Goal: Task Accomplishment & Management: Manage account settings

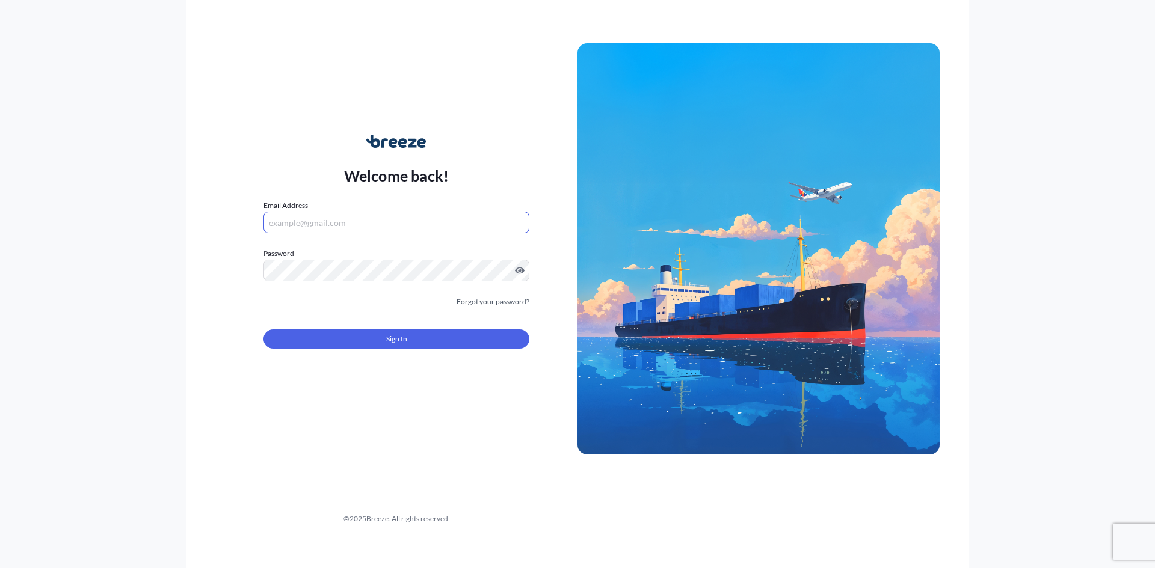
click at [310, 213] on input "Email Address" at bounding box center [396, 223] width 266 height 22
click at [340, 221] on input "Email Address" at bounding box center [396, 223] width 266 height 22
drag, startPoint x: 370, startPoint y: 232, endPoint x: 366, endPoint y: 226, distance: 8.2
click at [370, 232] on input "Email Address" at bounding box center [396, 223] width 266 height 22
click at [336, 218] on input "Email Address" at bounding box center [396, 223] width 266 height 22
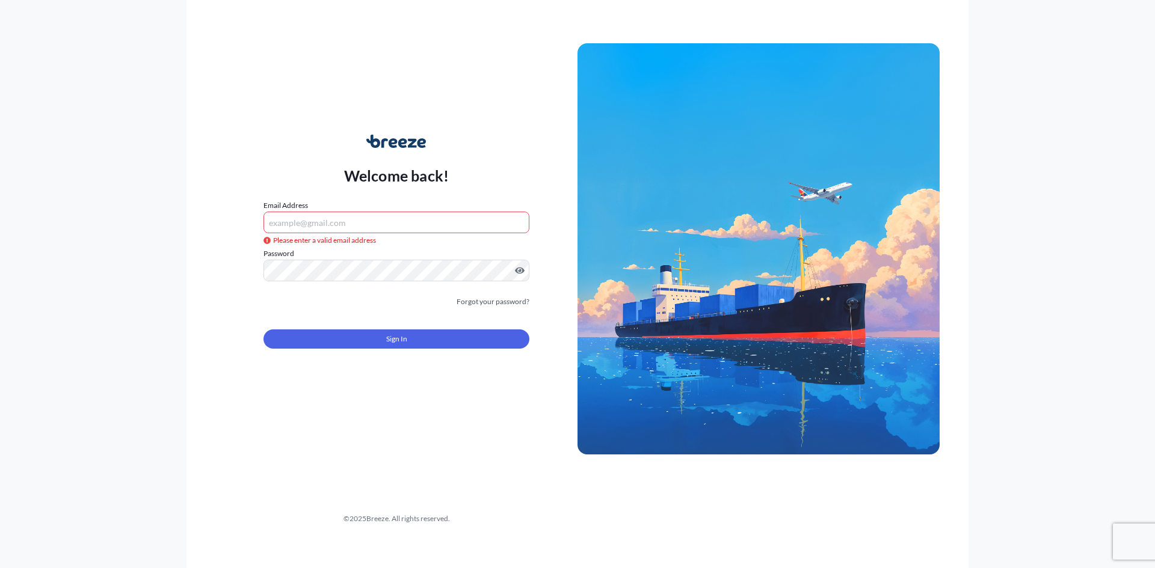
click at [299, 220] on input "Email Address" at bounding box center [396, 223] width 266 height 22
paste input "[EMAIL_ADDRESS][DOMAIN_NAME]"
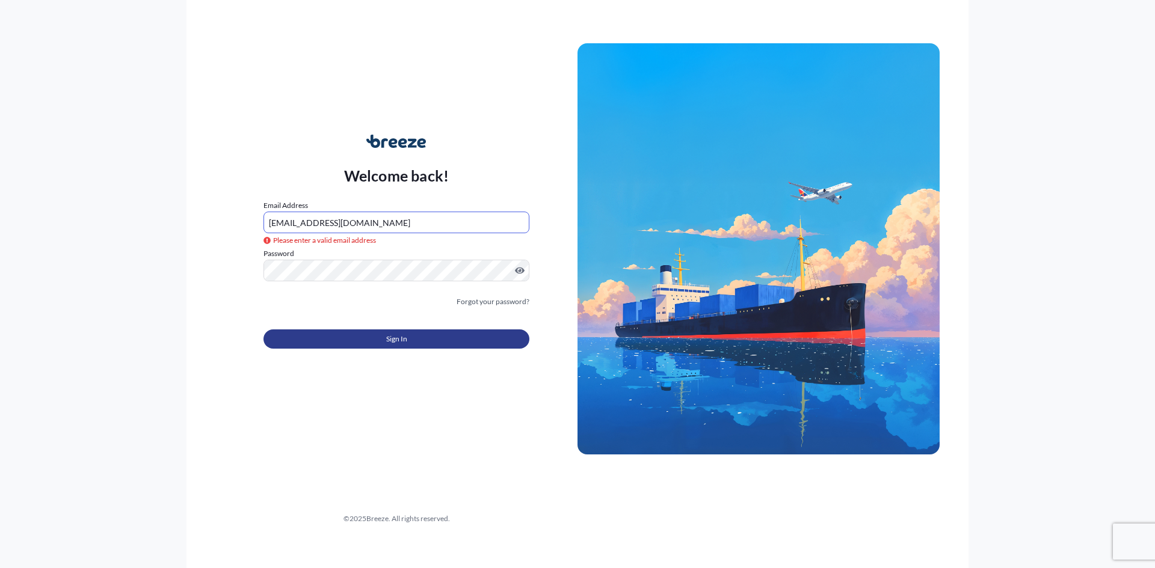
type input "[EMAIL_ADDRESS][DOMAIN_NAME]"
click at [345, 341] on button "Sign In" at bounding box center [396, 339] width 266 height 19
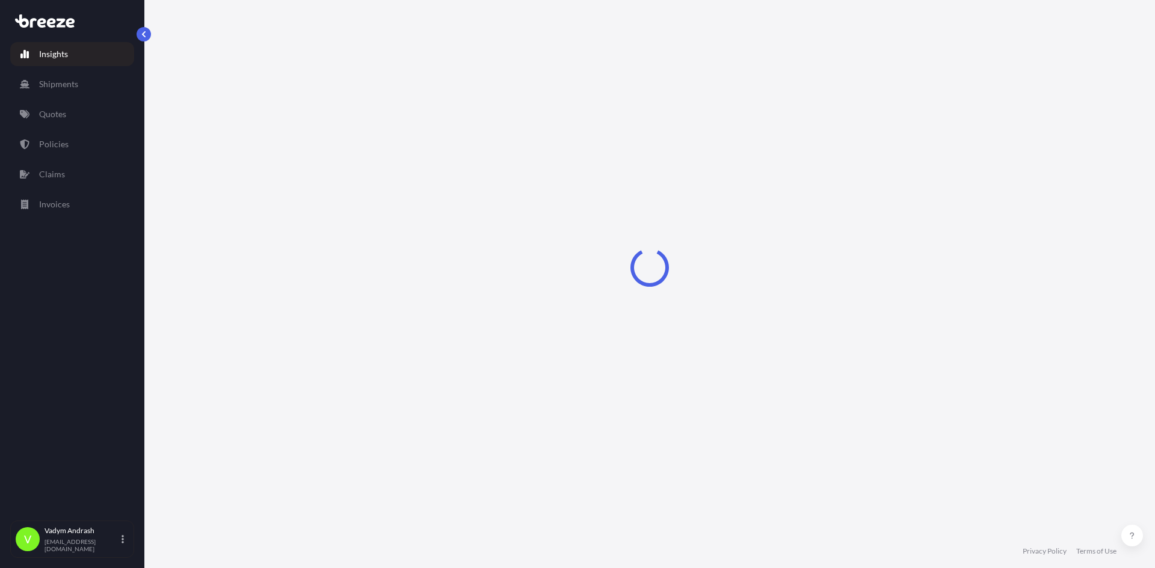
select select "2025"
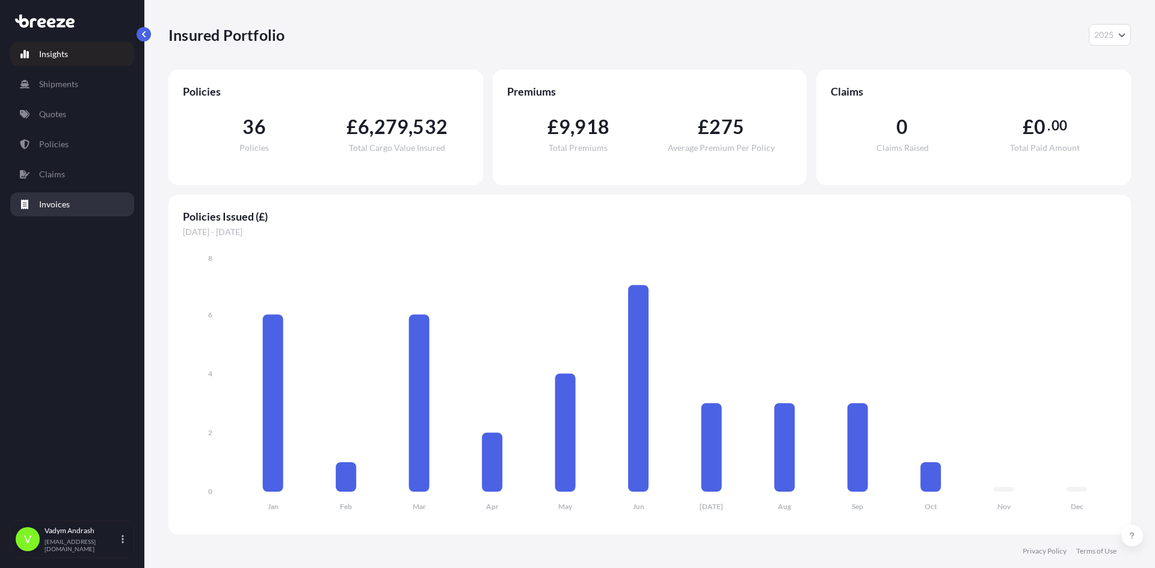
click at [64, 206] on p "Invoices" at bounding box center [54, 204] width 31 height 12
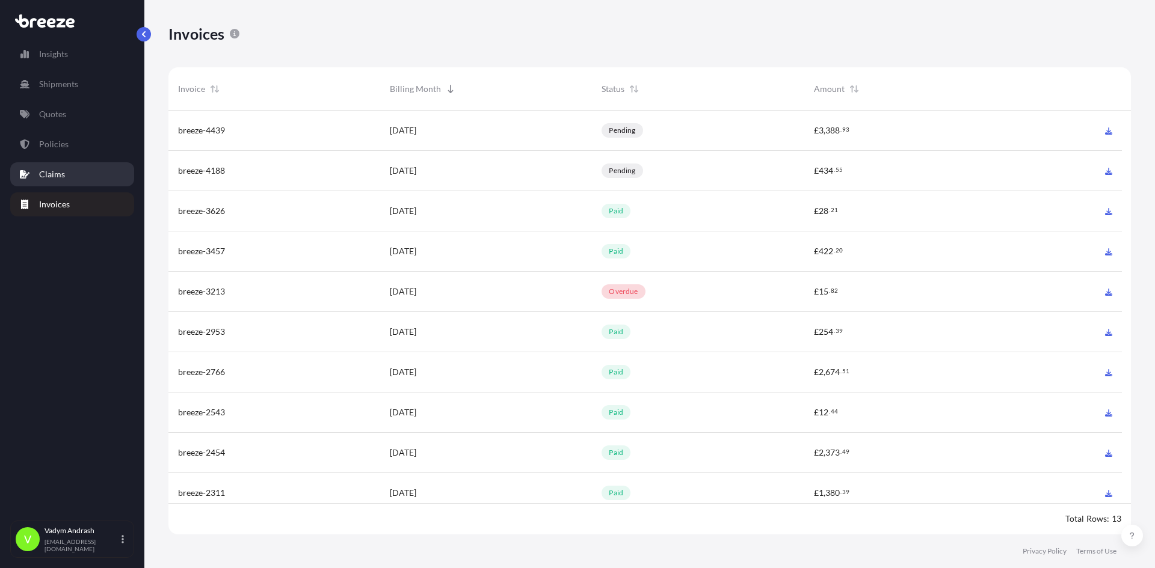
click at [51, 177] on p "Claims" at bounding box center [52, 174] width 26 height 12
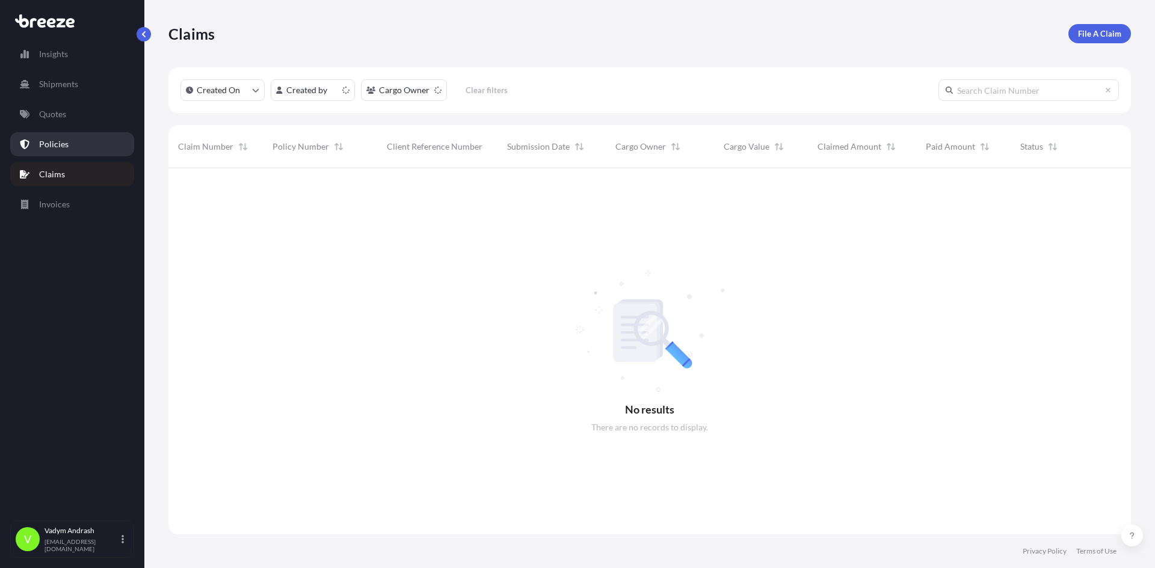
scroll to position [401, 953]
click at [61, 152] on link "Policies" at bounding box center [72, 144] width 124 height 24
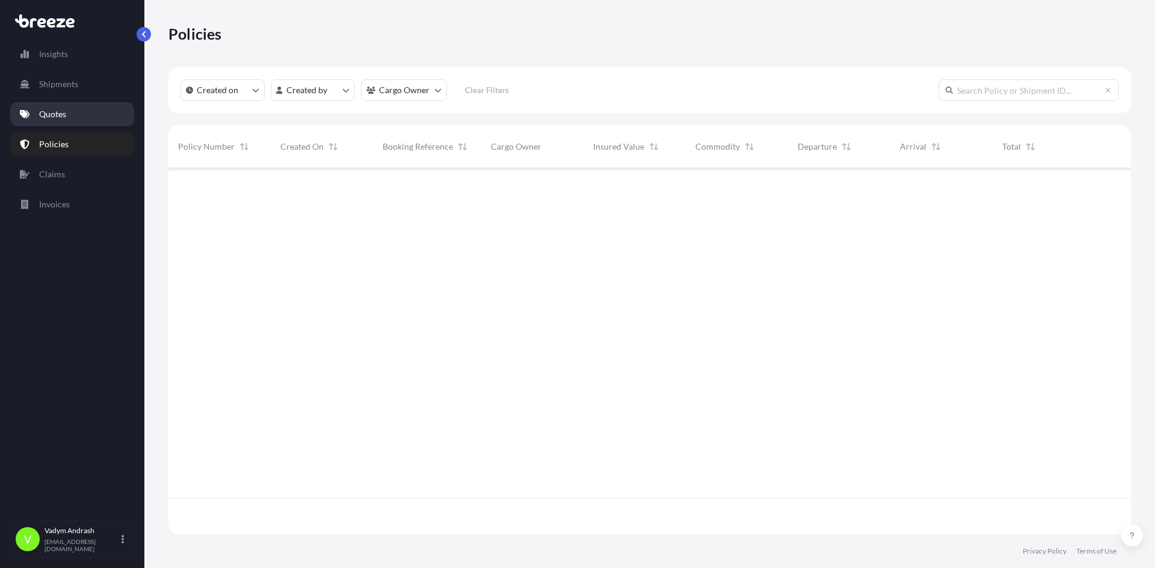
click at [72, 121] on link "Quotes" at bounding box center [72, 114] width 124 height 24
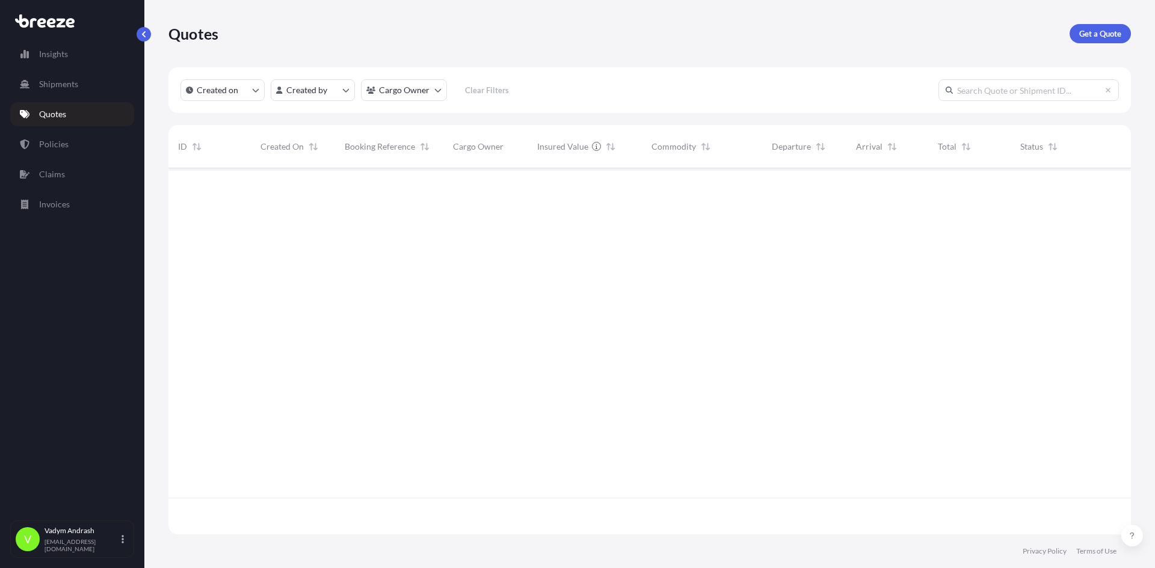
scroll to position [364, 953]
click at [73, 91] on link "Shipments" at bounding box center [72, 84] width 124 height 24
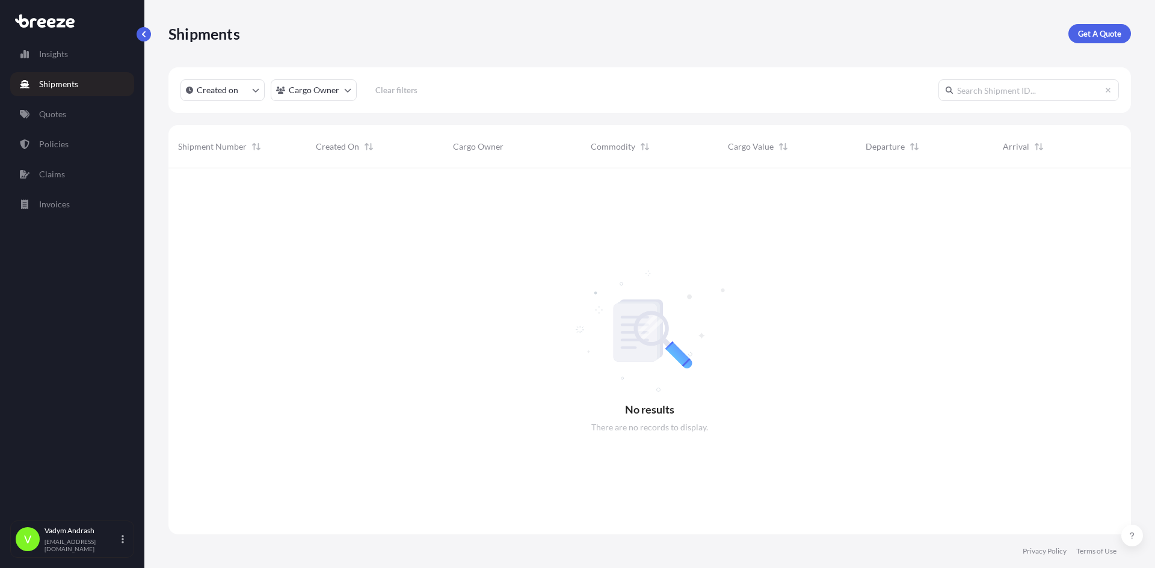
scroll to position [401, 953]
click at [237, 87] on p "Created on" at bounding box center [217, 90] width 41 height 12
click at [253, 172] on p "Last Month" at bounding box center [233, 168] width 42 height 12
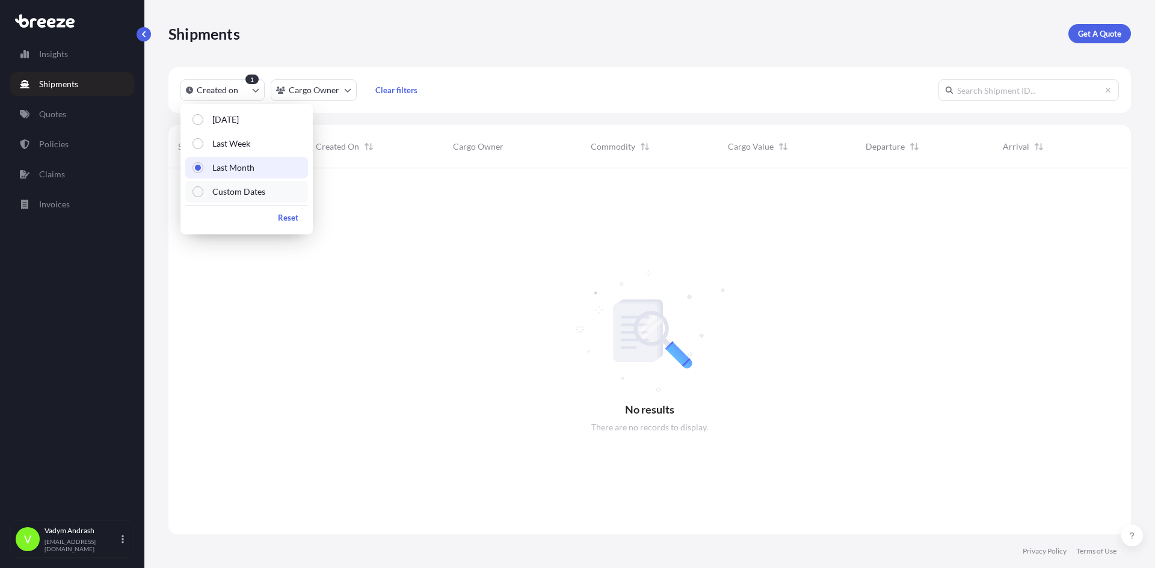
click at [218, 194] on p "Custom Dates" at bounding box center [238, 192] width 53 height 12
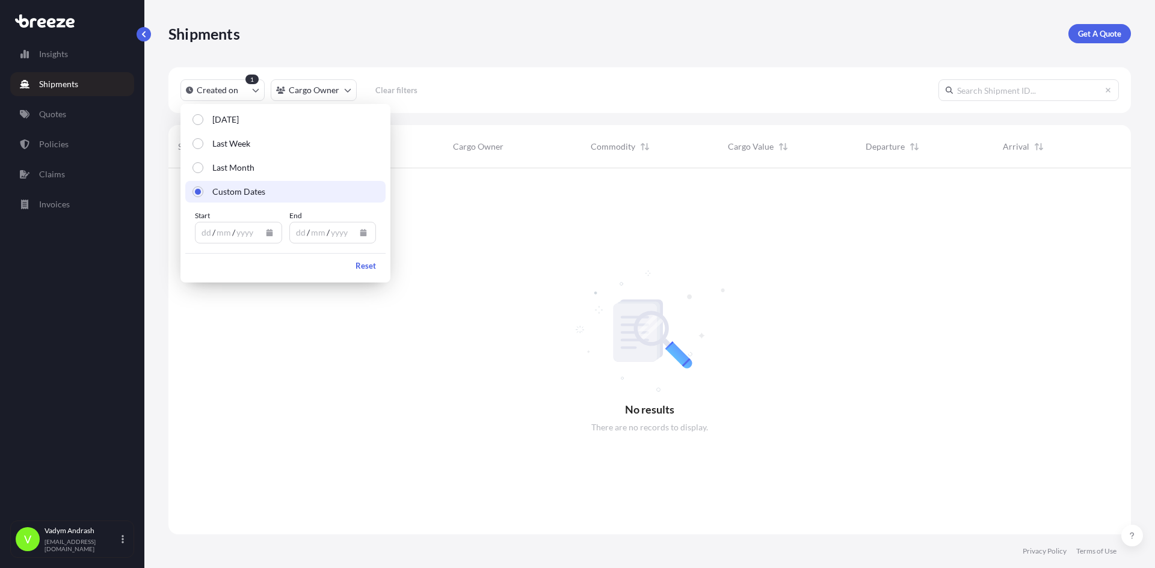
click at [258, 229] on div "dd / mm / yyyy" at bounding box center [227, 233] width 64 height 22
click at [269, 233] on icon "Calendar" at bounding box center [269, 232] width 7 height 7
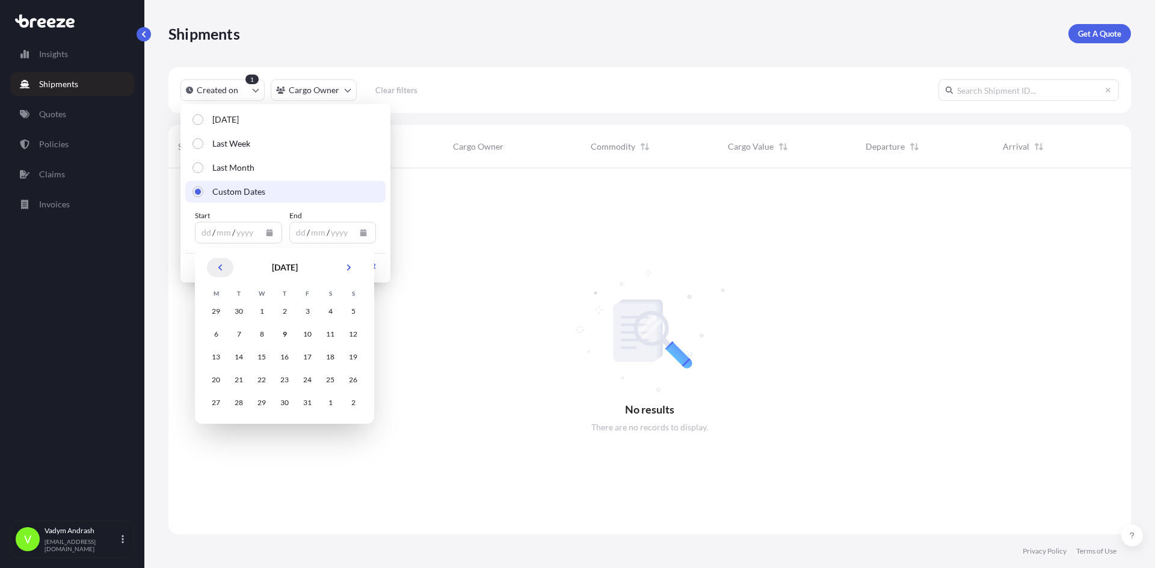
click at [223, 268] on icon "Previous" at bounding box center [219, 267] width 7 height 7
click at [238, 403] on div "30" at bounding box center [239, 403] width 22 height 22
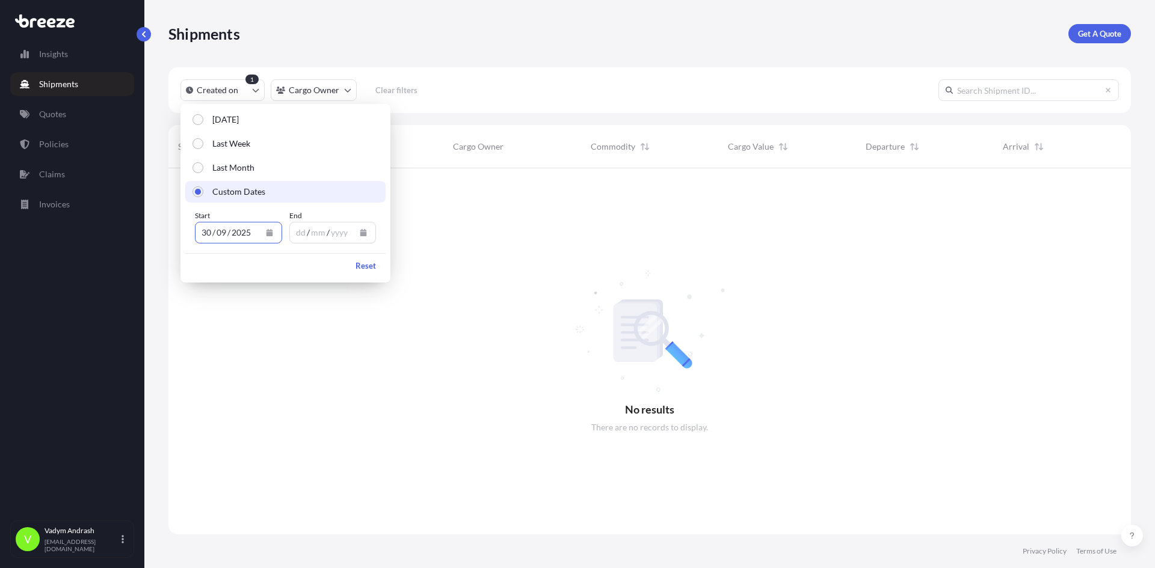
click at [342, 236] on div "yyyy" at bounding box center [339, 233] width 19 height 14
click at [370, 230] on button "Calendar" at bounding box center [363, 232] width 19 height 19
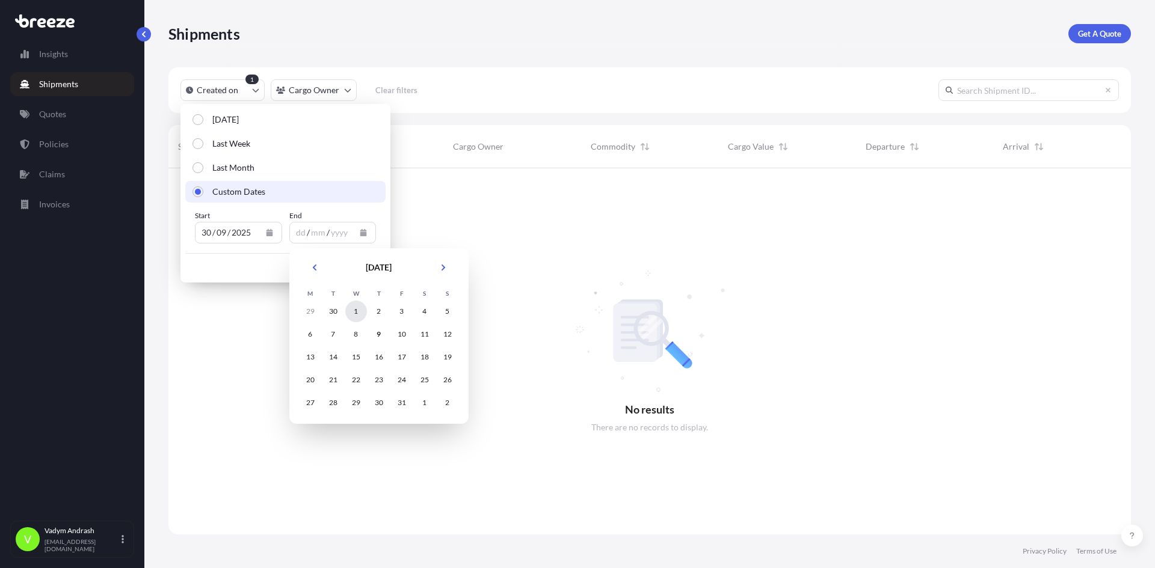
click at [352, 318] on div "1" at bounding box center [356, 312] width 22 height 22
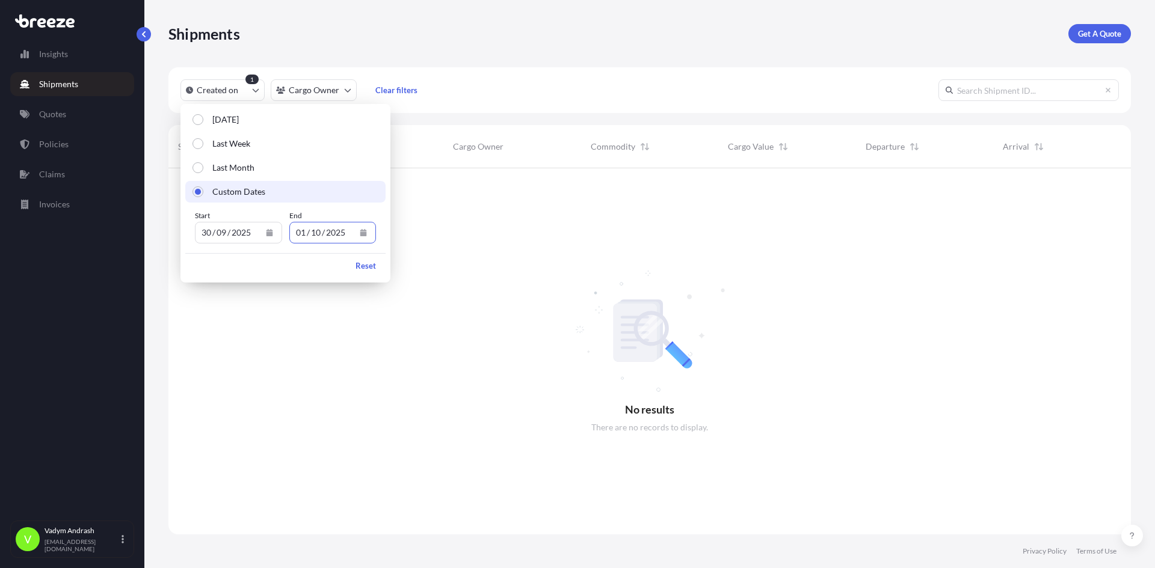
click at [265, 232] on button "Calendar" at bounding box center [269, 232] width 19 height 19
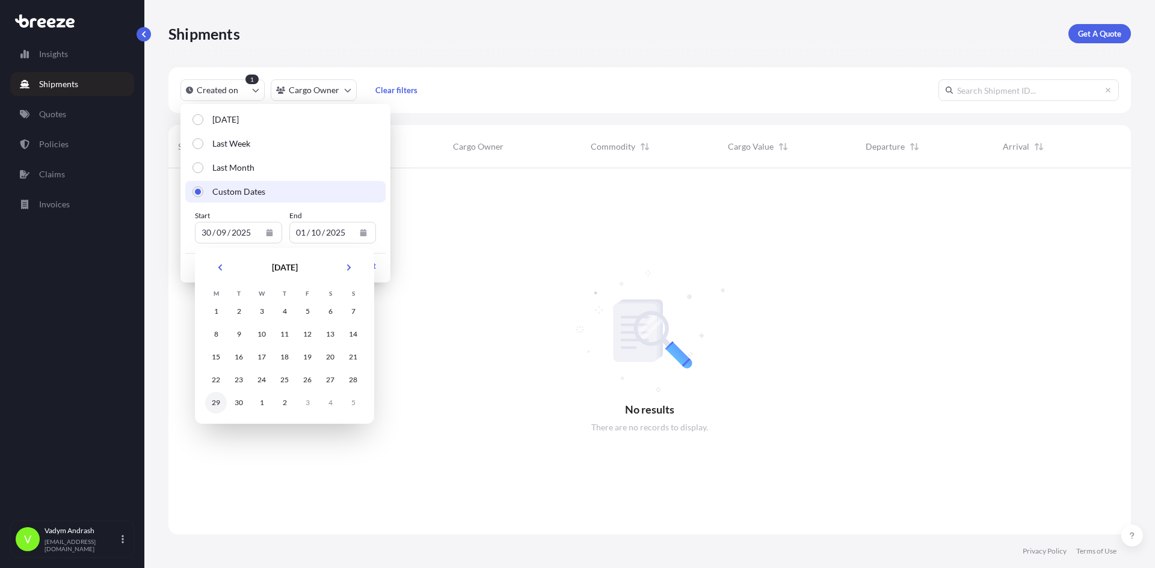
click at [216, 407] on div "29" at bounding box center [216, 403] width 22 height 22
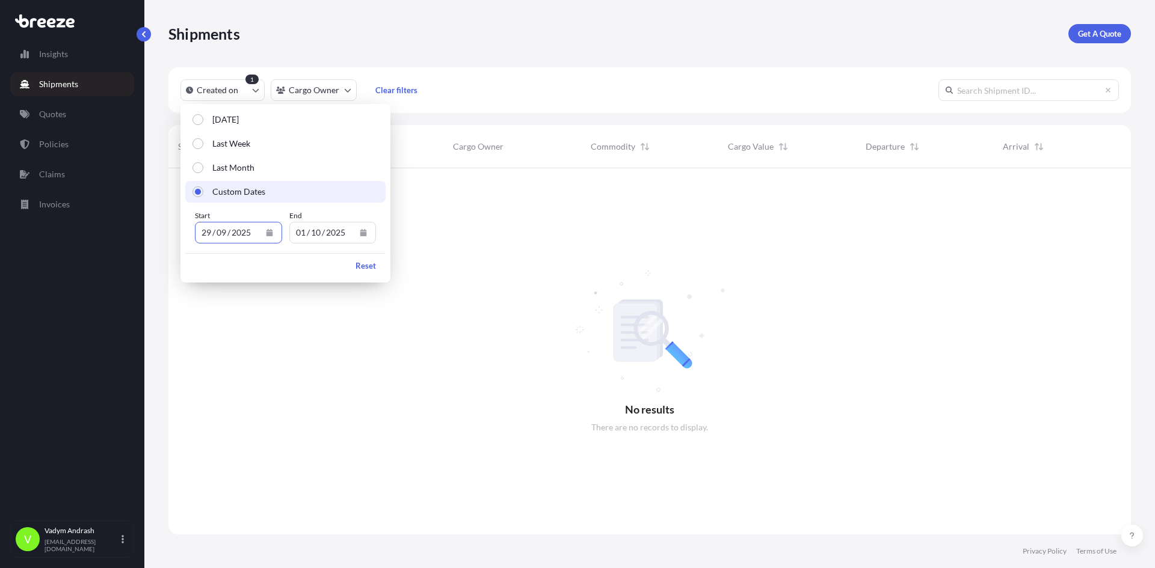
click at [506, 241] on div at bounding box center [649, 351] width 962 height 366
click at [103, 54] on link "Insights" at bounding box center [72, 54] width 124 height 24
select select "2025"
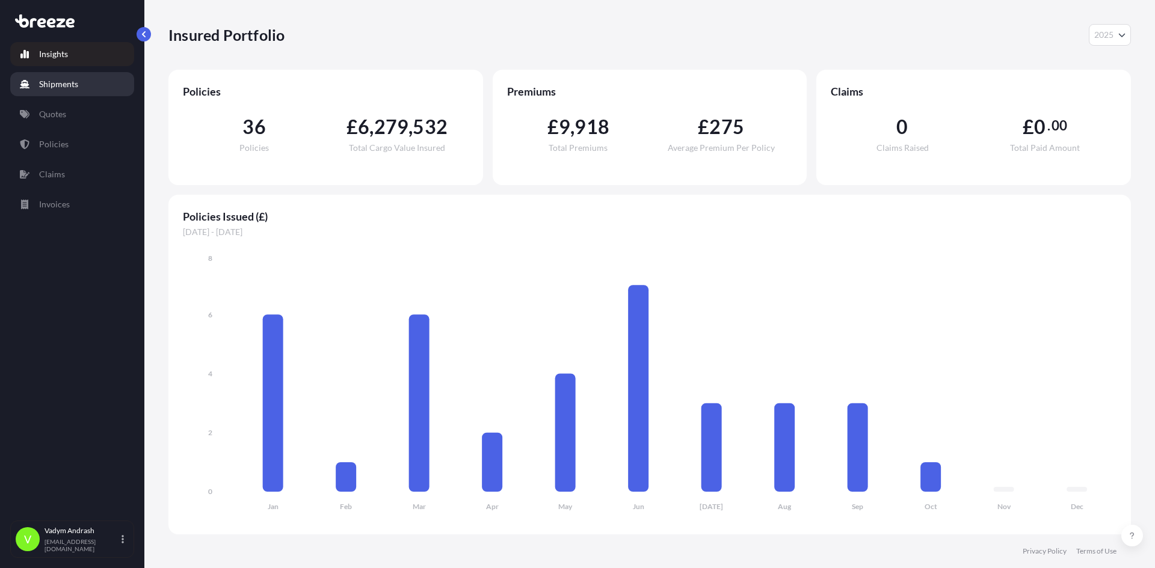
click at [69, 97] on div "Insights Shipments Quotes Policies Claims Invoices" at bounding box center [72, 276] width 124 height 490
click at [67, 108] on link "Quotes" at bounding box center [72, 114] width 124 height 24
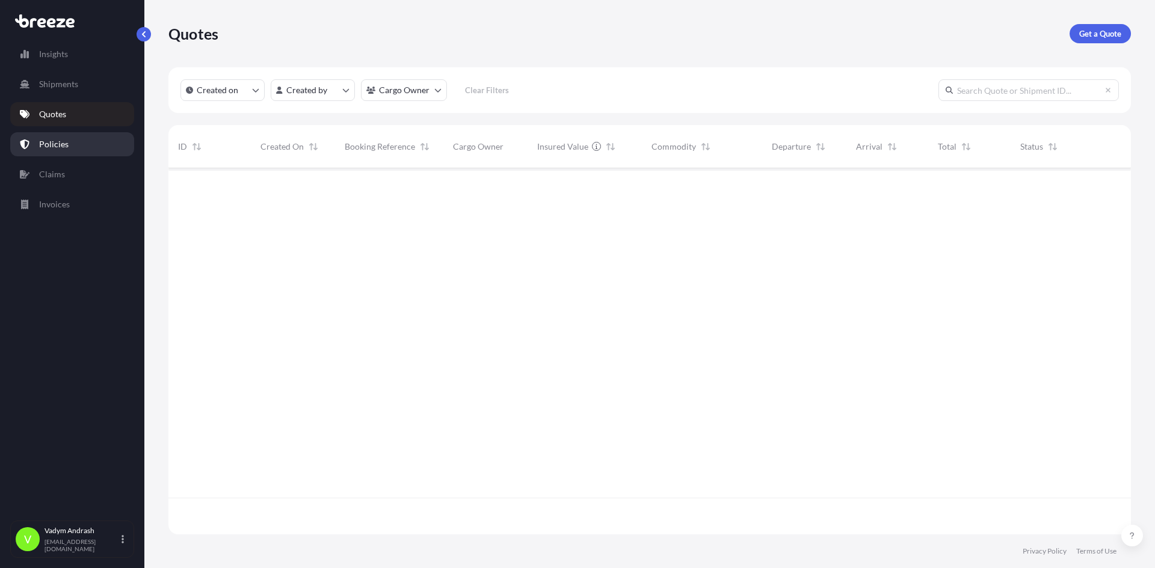
scroll to position [364, 953]
click at [61, 141] on p "Policies" at bounding box center [53, 144] width 29 height 12
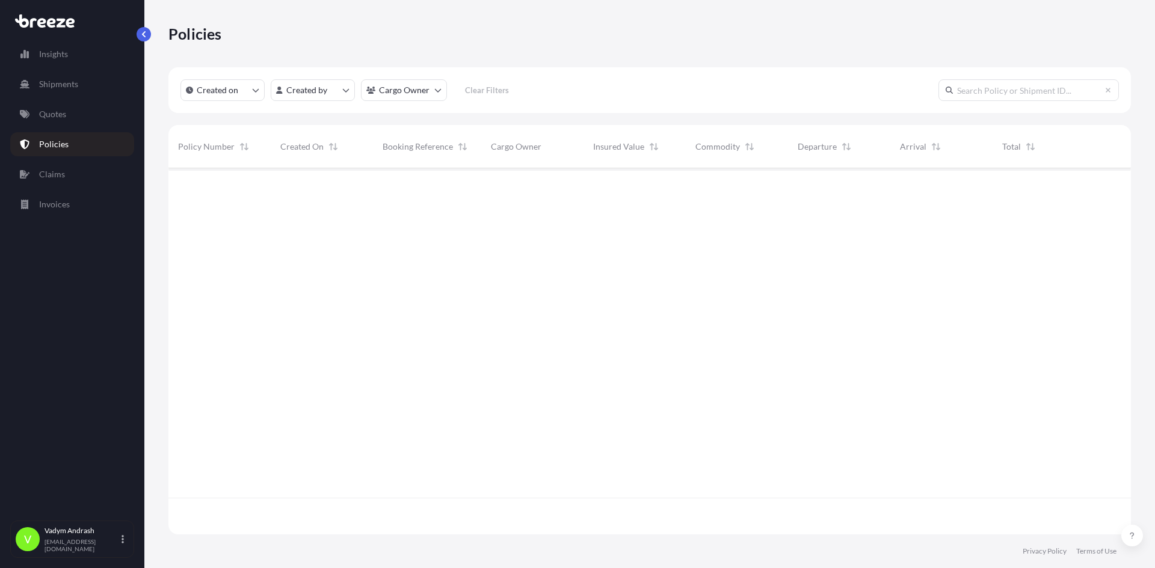
scroll to position [364, 953]
click at [61, 188] on div "Insights Shipments Quotes Policies Claims Invoices" at bounding box center [72, 276] width 124 height 490
click at [62, 201] on p "Invoices" at bounding box center [54, 204] width 31 height 12
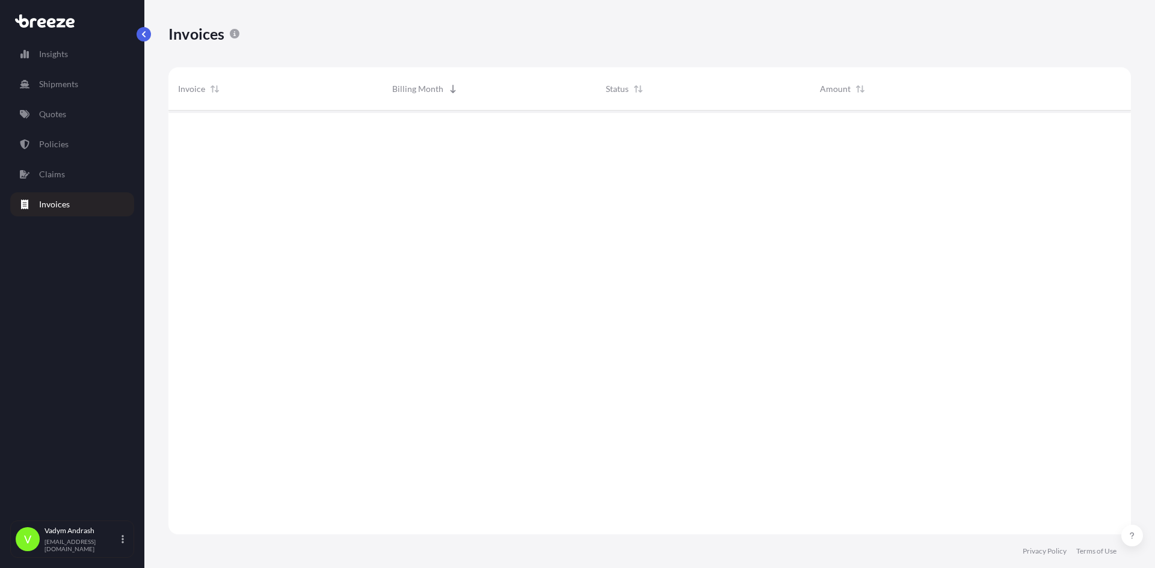
scroll to position [427, 953]
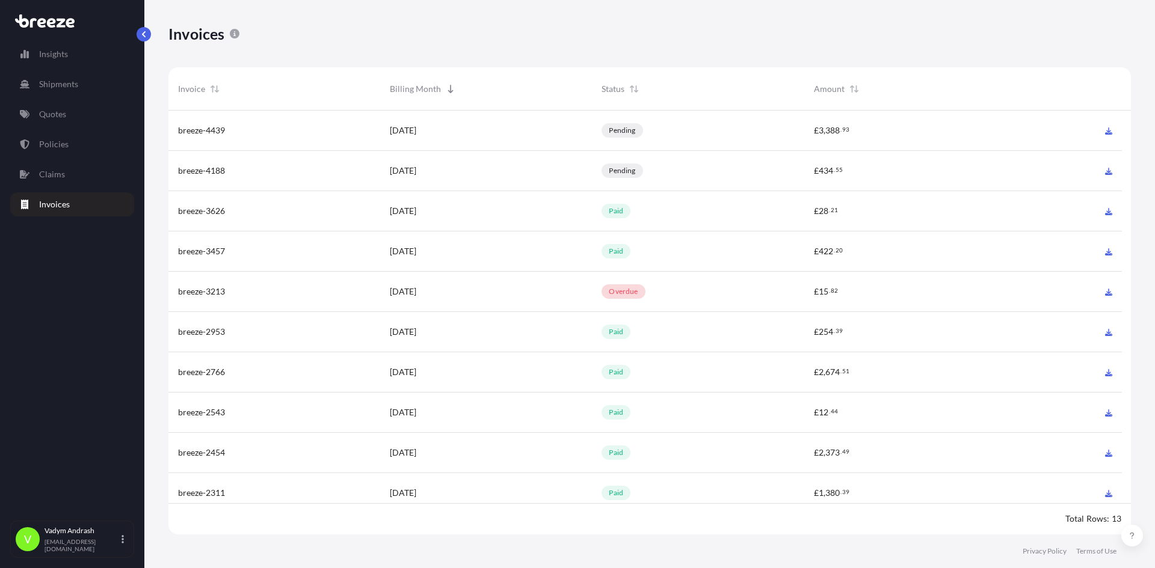
click at [625, 174] on p "pending" at bounding box center [622, 171] width 26 height 10
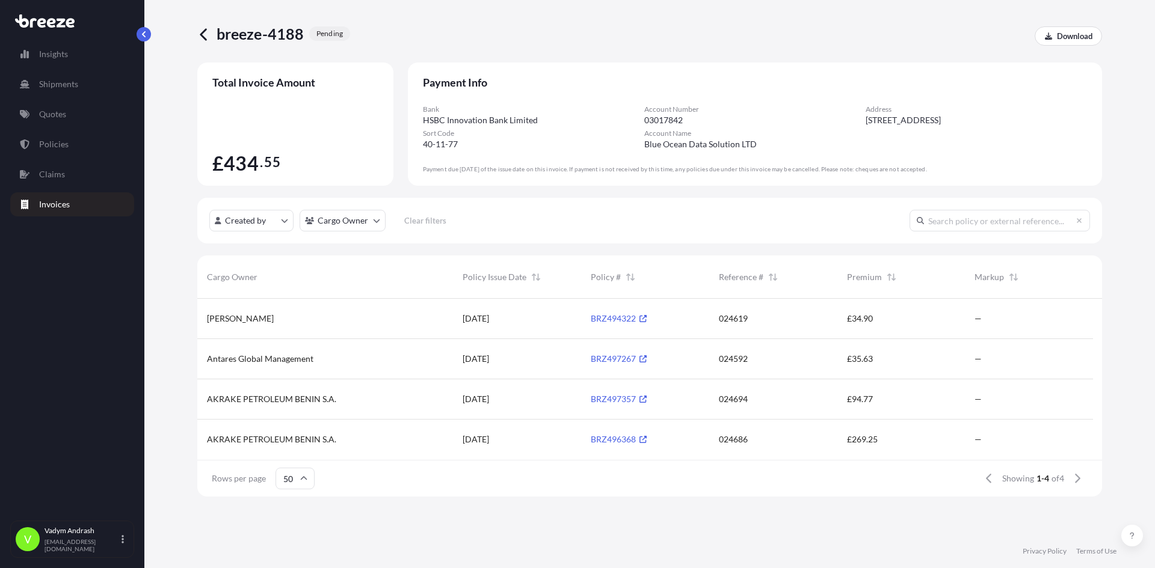
scroll to position [195, 886]
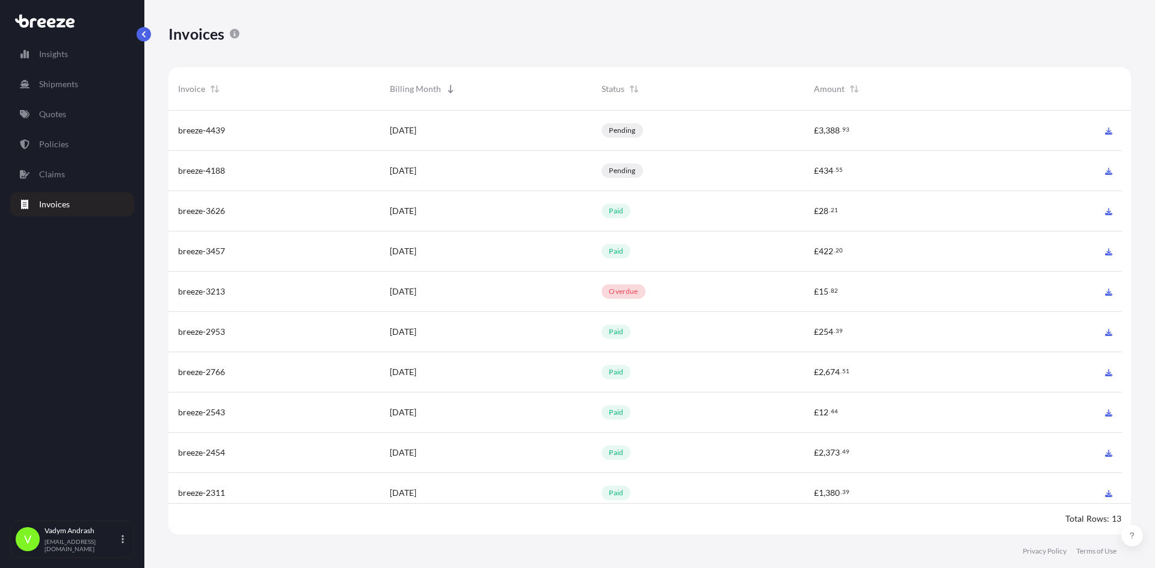
scroll to position [427, 953]
click at [416, 126] on span "September 2025" at bounding box center [403, 130] width 26 height 12
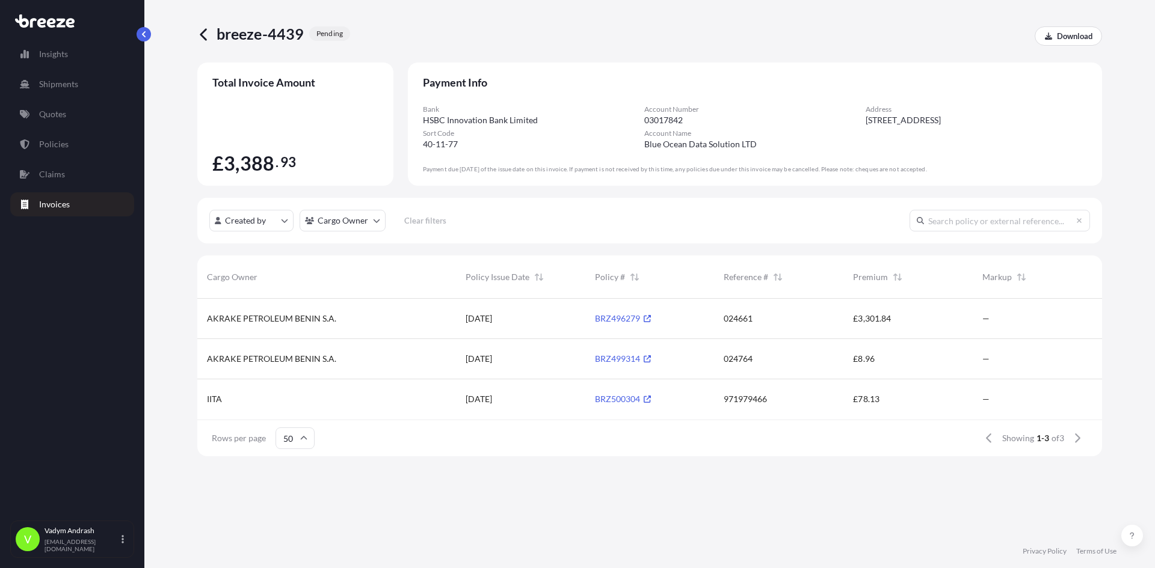
scroll to position [155, 895]
click at [645, 401] on icon at bounding box center [646, 399] width 7 height 7
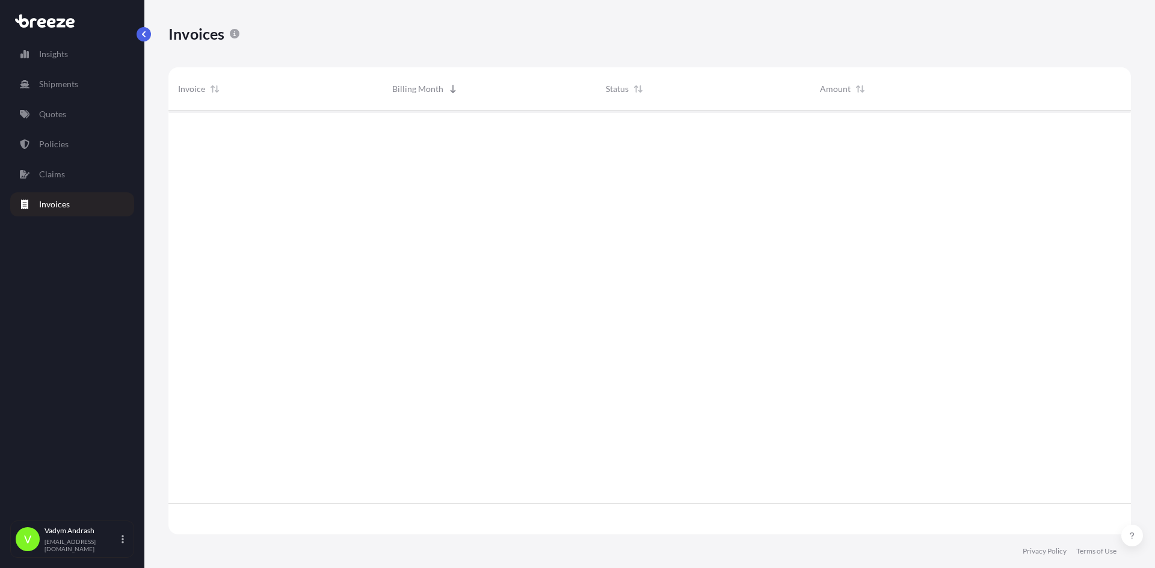
scroll to position [427, 953]
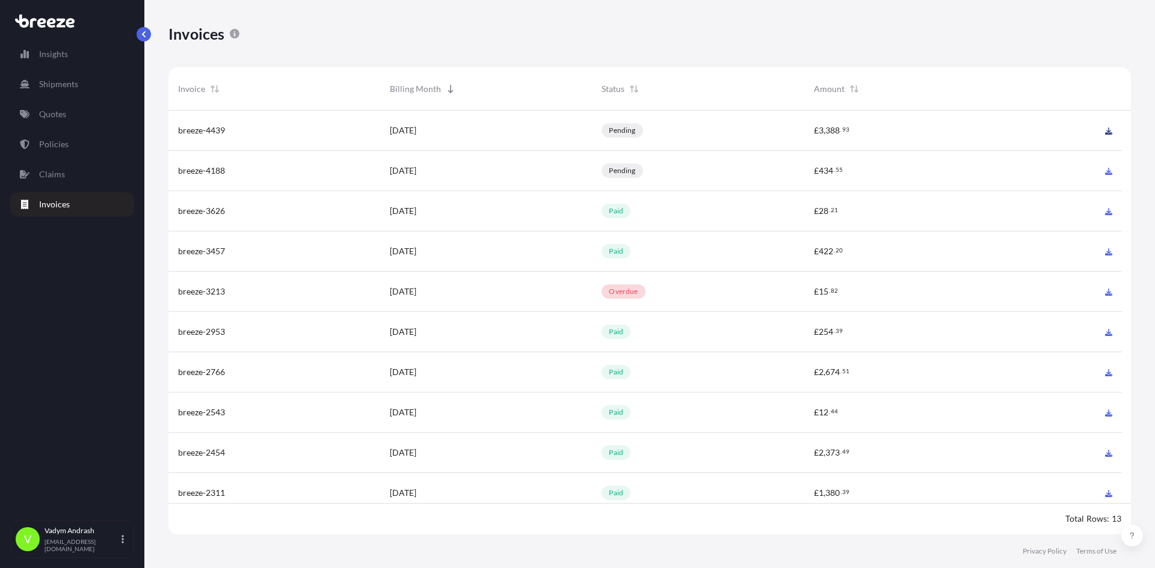
click at [1111, 132] on icon at bounding box center [1108, 130] width 7 height 7
click at [1108, 294] on icon at bounding box center [1108, 292] width 7 height 7
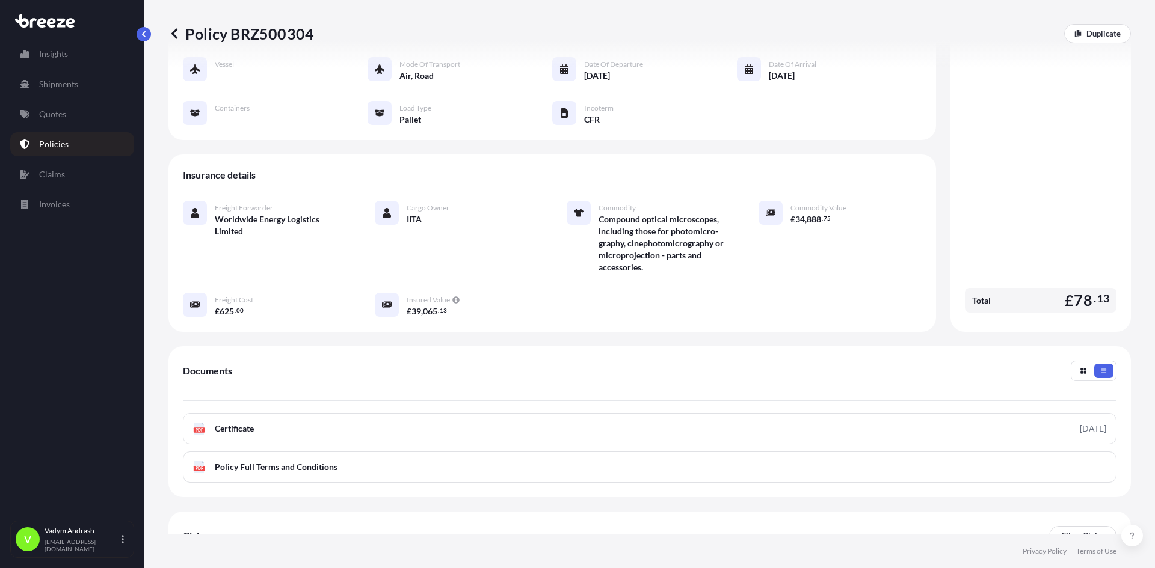
scroll to position [191, 0]
